Goal: Transaction & Acquisition: Purchase product/service

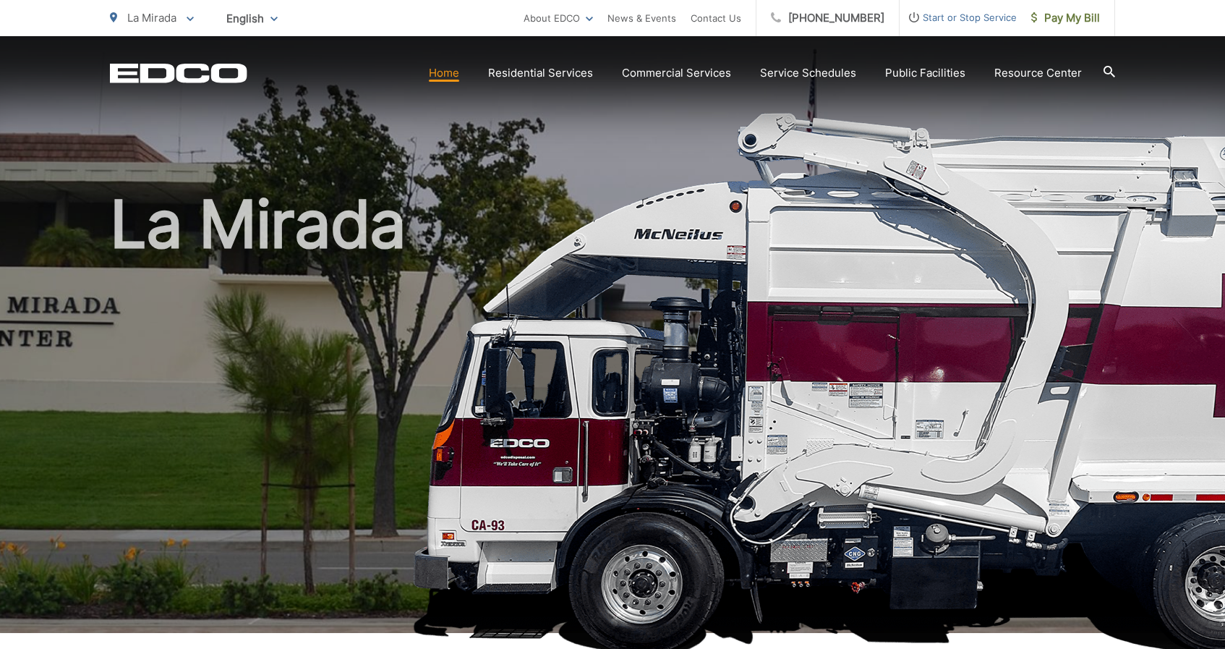
click at [184, 72] on icon "EDCO Logo" at bounding box center [178, 73] width 137 height 20
click at [227, 80] on icon "EDCD logo. Return to the homepage." at bounding box center [178, 73] width 137 height 19
click at [1049, 27] on link "Pay My Bill" at bounding box center [1066, 18] width 98 height 36
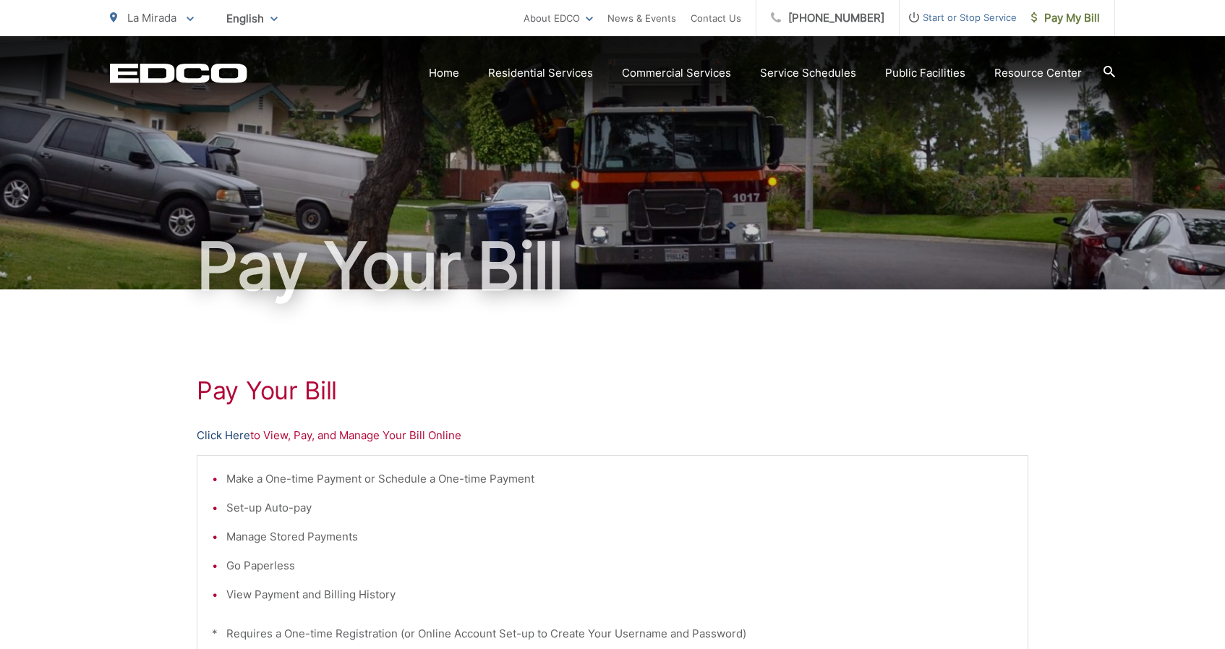
click at [219, 438] on link "Click Here" at bounding box center [224, 435] width 54 height 17
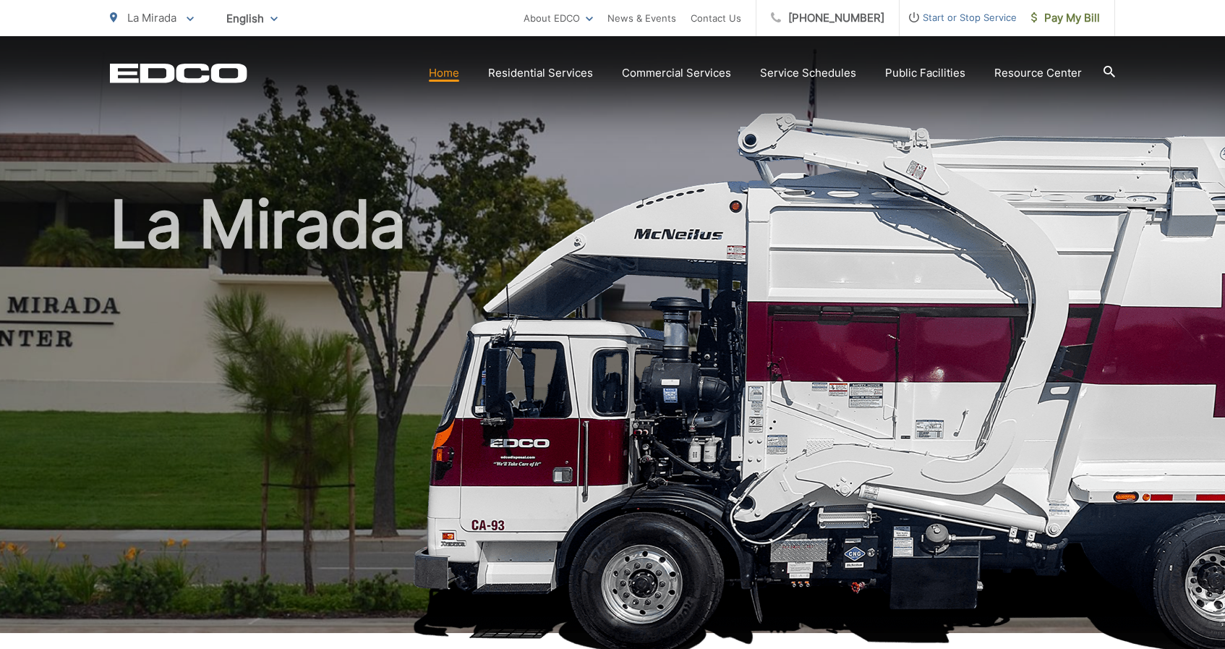
click at [144, 76] on icon "EDCD logo. Return to the homepage." at bounding box center [178, 73] width 137 height 19
click at [453, 74] on link "Home" at bounding box center [444, 72] width 30 height 17
click at [442, 68] on link "Home" at bounding box center [444, 72] width 30 height 17
click at [1096, 20] on span "Pay My Bill" at bounding box center [1065, 17] width 69 height 17
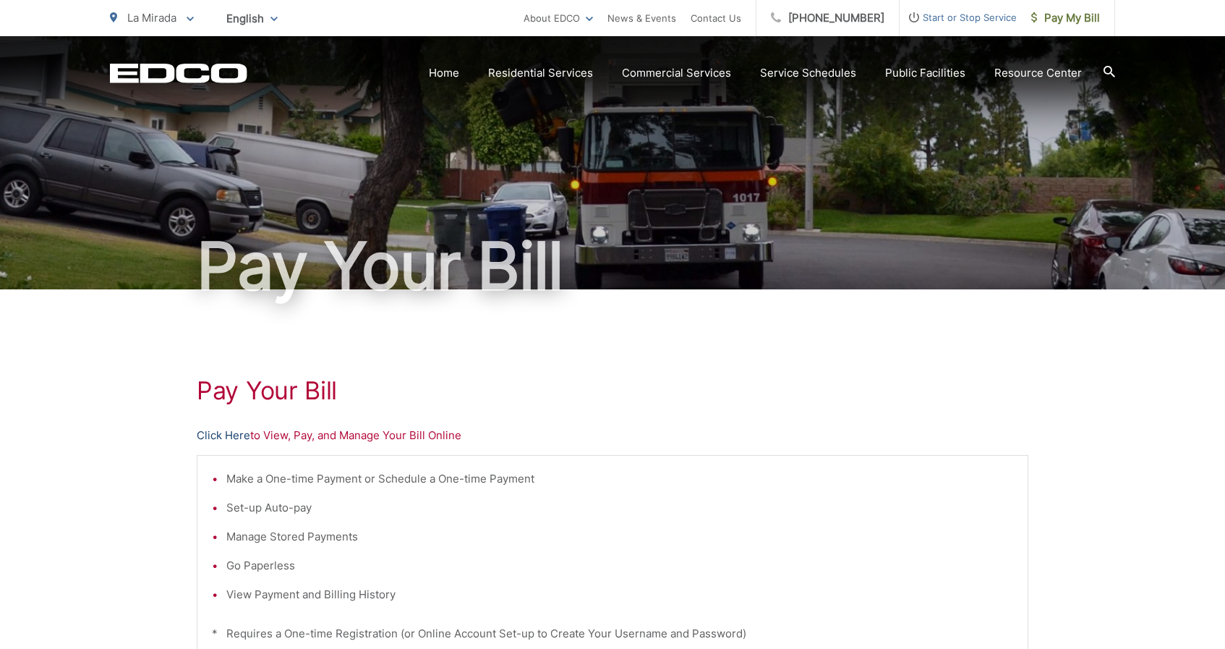
click at [228, 436] on link "Click Here" at bounding box center [224, 435] width 54 height 17
click at [1093, 18] on span "Pay My Bill" at bounding box center [1065, 17] width 69 height 17
click at [239, 435] on link "Click Here" at bounding box center [224, 435] width 54 height 17
click at [219, 433] on link "Click Here" at bounding box center [224, 435] width 54 height 17
click at [223, 433] on link "Click Here" at bounding box center [224, 435] width 54 height 17
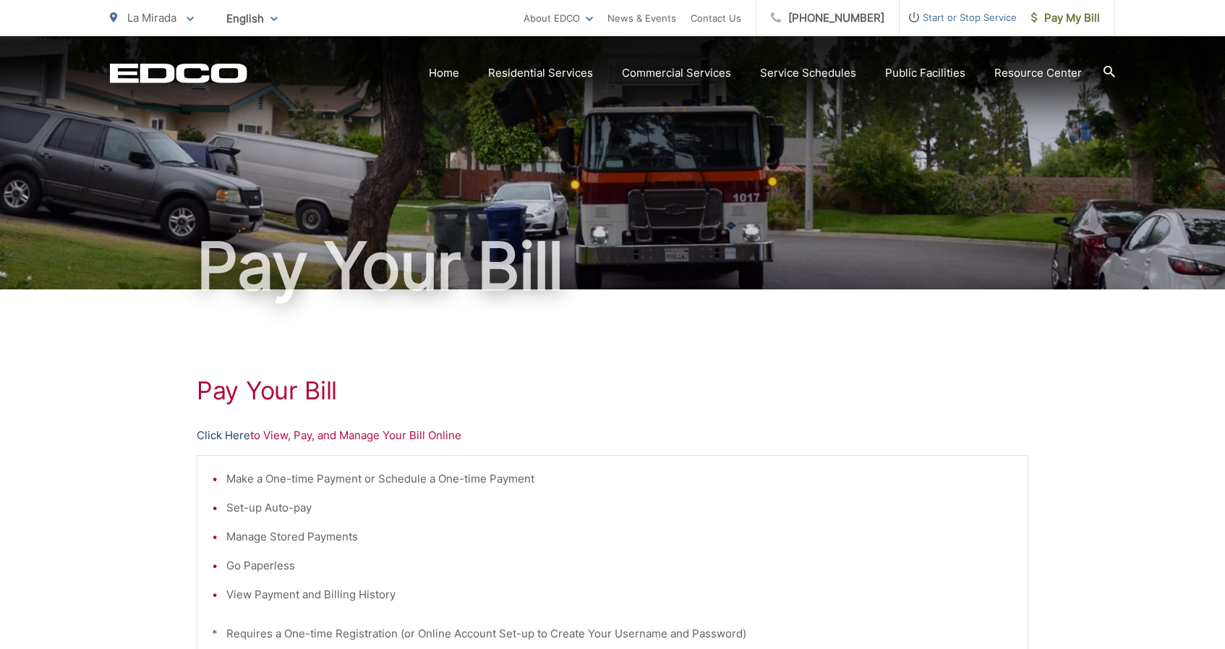
click at [237, 432] on link "Click Here" at bounding box center [224, 435] width 54 height 17
